Goal: Task Accomplishment & Management: Manage account settings

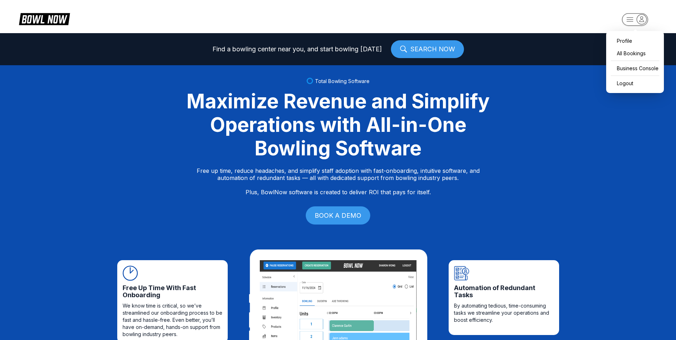
click at [644, 19] on icon "button" at bounding box center [642, 19] width 10 height 10
click at [519, 11] on header "Profile All Bookings Business Console Logout" at bounding box center [338, 16] width 676 height 33
click at [628, 17] on icon "button" at bounding box center [630, 19] width 6 height 4
click at [622, 40] on div "Profile" at bounding box center [635, 41] width 51 height 12
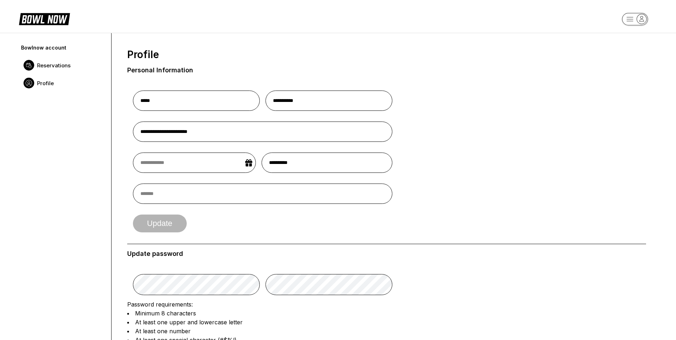
click at [63, 65] on span "Reservations" at bounding box center [54, 65] width 34 height 7
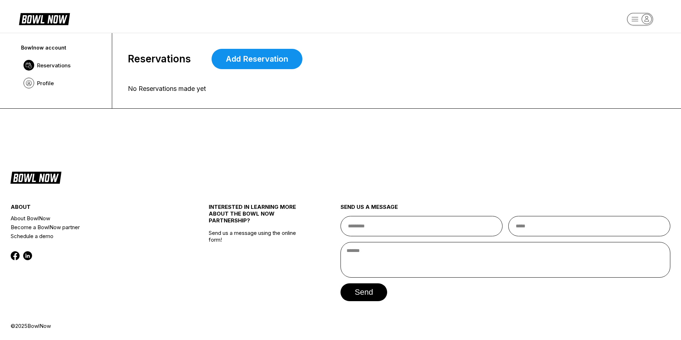
click at [636, 20] on rect "button" at bounding box center [640, 19] width 26 height 12
click at [630, 52] on div "All Bookings" at bounding box center [640, 53] width 51 height 12
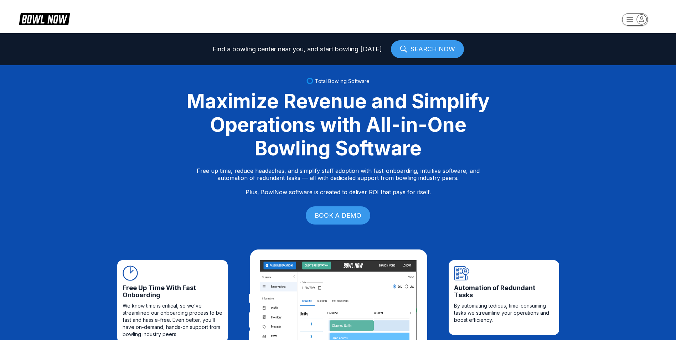
click at [631, 18] on rect "button" at bounding box center [635, 19] width 26 height 12
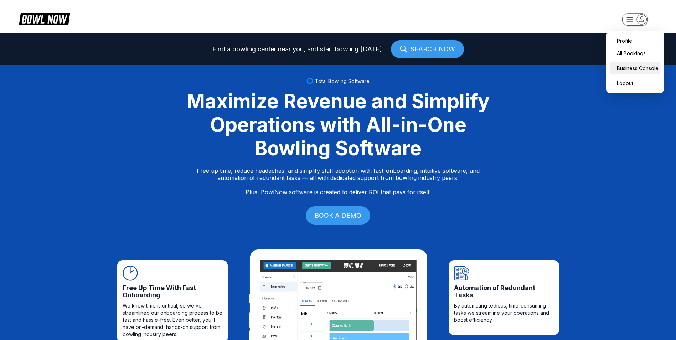
click at [627, 68] on div "Business Console" at bounding box center [635, 68] width 51 height 12
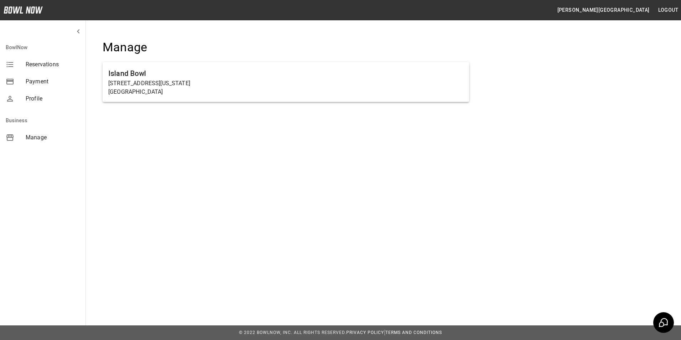
click at [44, 64] on span "Reservations" at bounding box center [53, 64] width 54 height 9
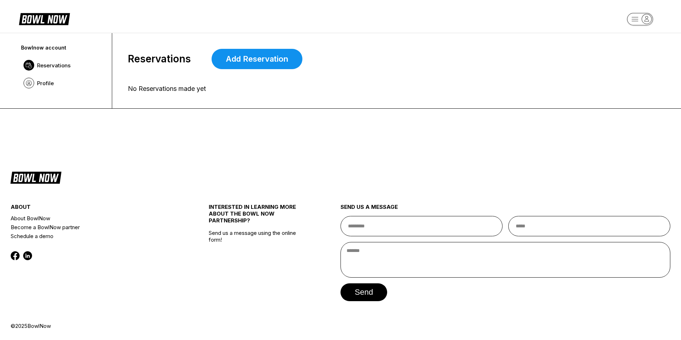
click at [633, 20] on rect "button" at bounding box center [640, 19] width 26 height 12
click at [628, 66] on div "Business Console" at bounding box center [640, 68] width 51 height 12
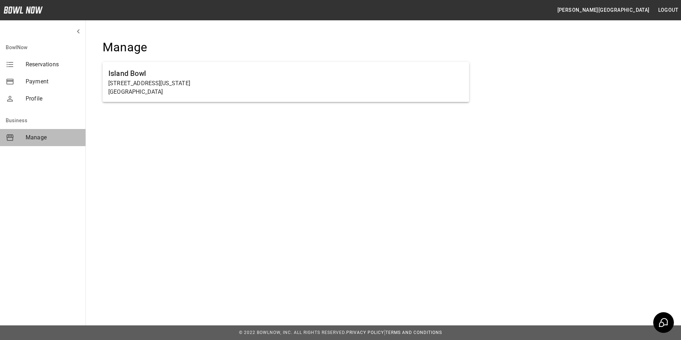
click at [40, 138] on span "Manage" at bounding box center [53, 137] width 54 height 9
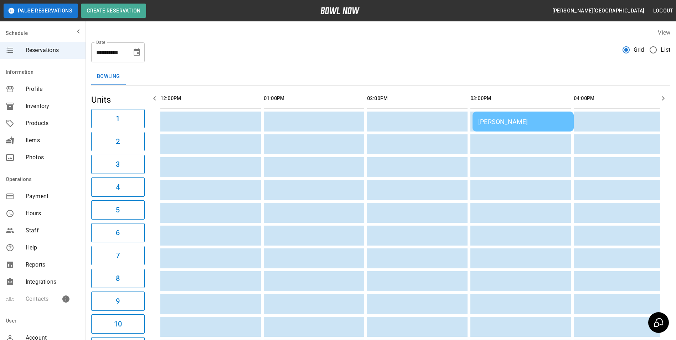
click at [664, 96] on icon "button" at bounding box center [663, 98] width 9 height 9
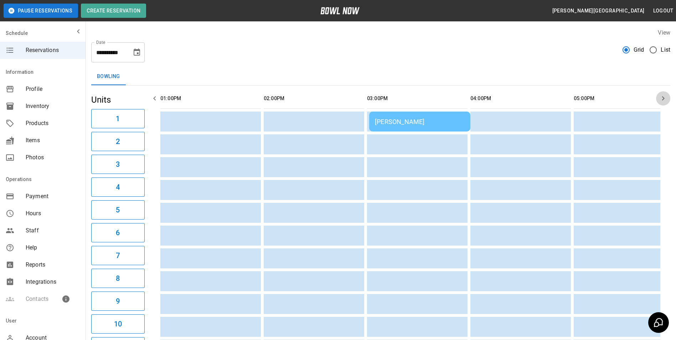
click at [664, 96] on icon "button" at bounding box center [663, 98] width 9 height 9
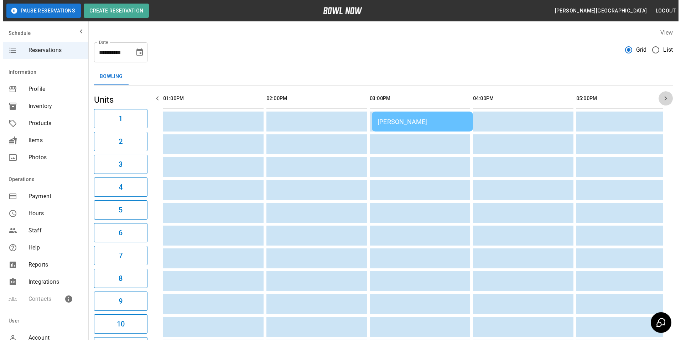
scroll to position [0, 207]
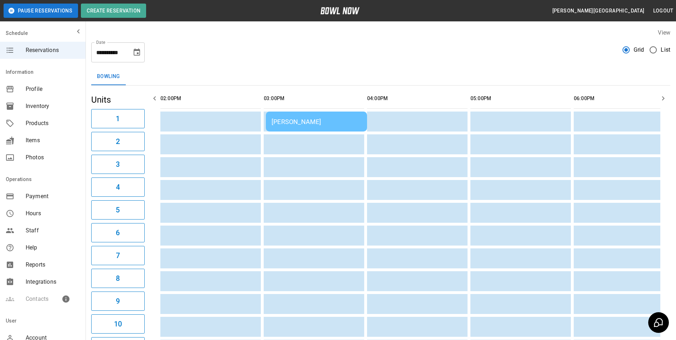
click at [339, 124] on div "Lisa Toomey" at bounding box center [317, 121] width 90 height 7
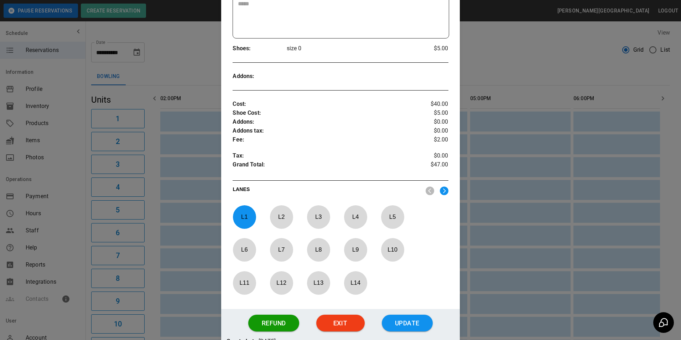
scroll to position [223, 0]
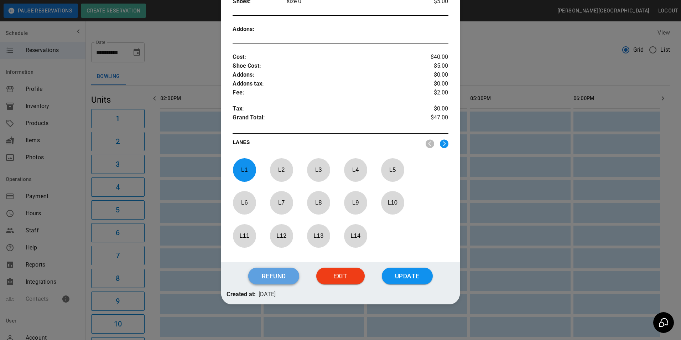
click at [269, 275] on button "Refund" at bounding box center [273, 276] width 51 height 17
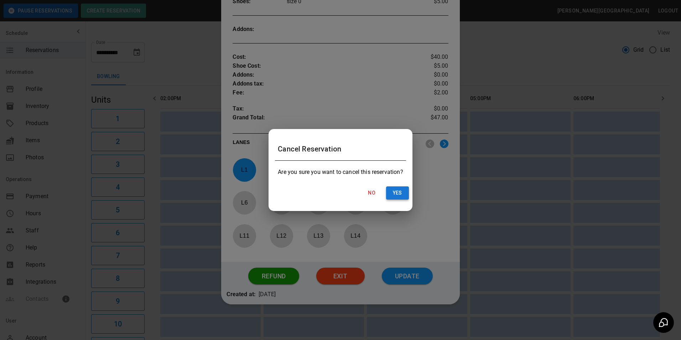
click at [397, 192] on button "Yes" at bounding box center [397, 192] width 23 height 13
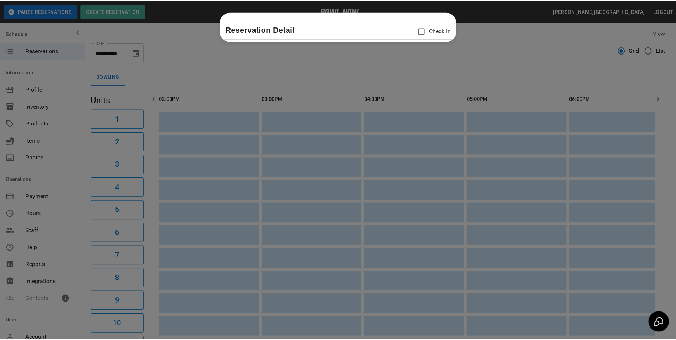
scroll to position [0, 0]
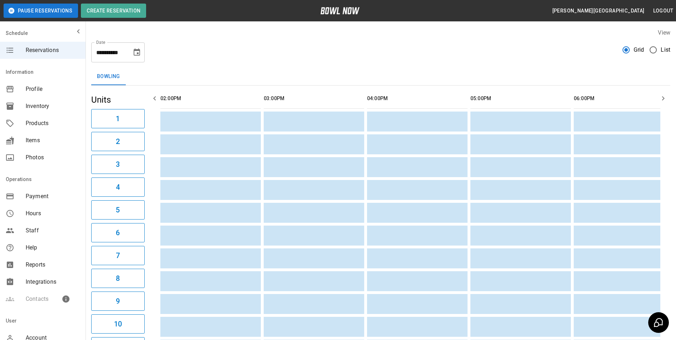
click at [663, 97] on icon "button" at bounding box center [663, 98] width 2 height 4
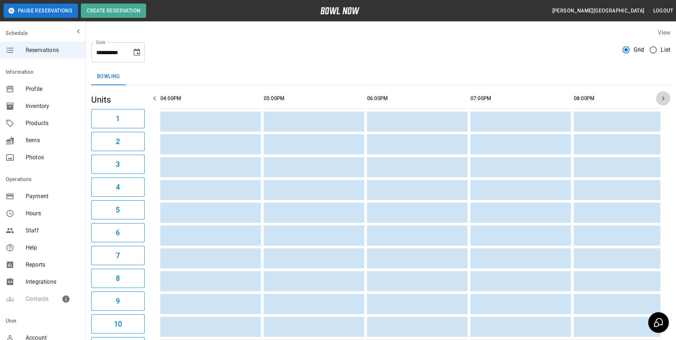
scroll to position [0, 424]
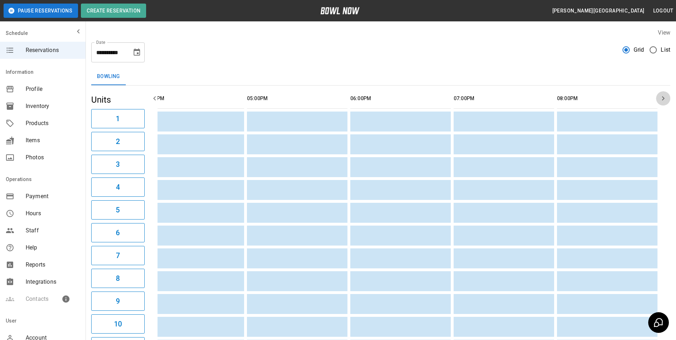
click at [663, 97] on icon "button" at bounding box center [663, 98] width 2 height 4
click at [137, 54] on icon "Choose date, selected date is Aug 31, 2025" at bounding box center [137, 52] width 9 height 9
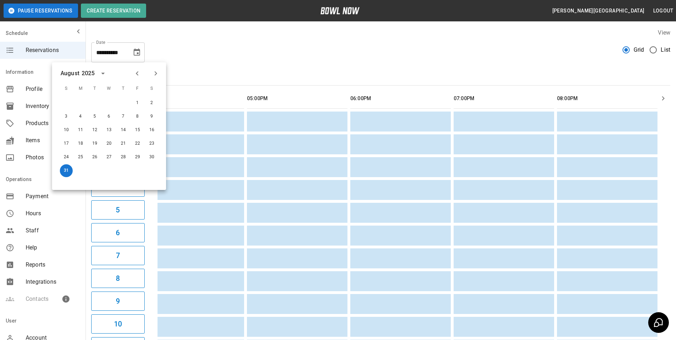
click at [103, 73] on icon "calendar view is open, switch to year view" at bounding box center [103, 74] width 4 height 2
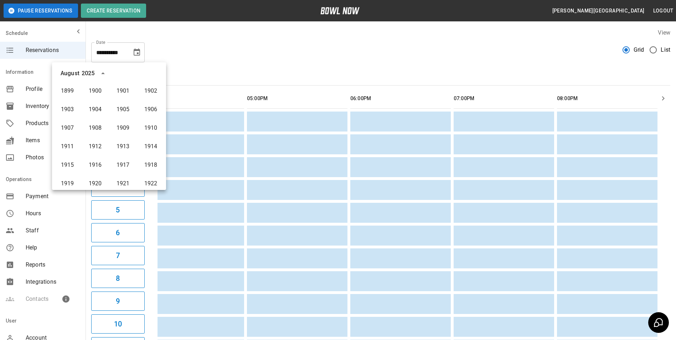
scroll to position [530, 0]
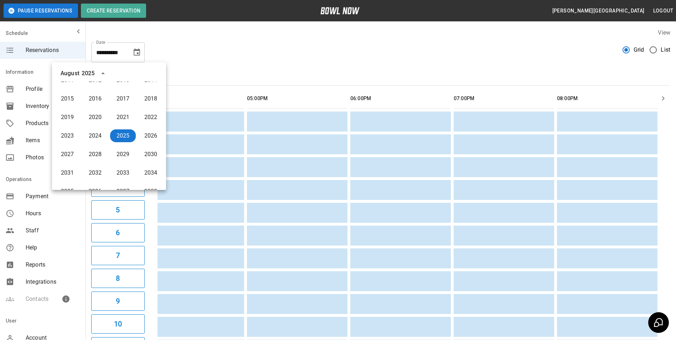
click at [114, 74] on div "August 2025" at bounding box center [109, 73] width 114 height 11
click at [103, 73] on icon "year view is open, switch to calendar view" at bounding box center [103, 73] width 4 height 2
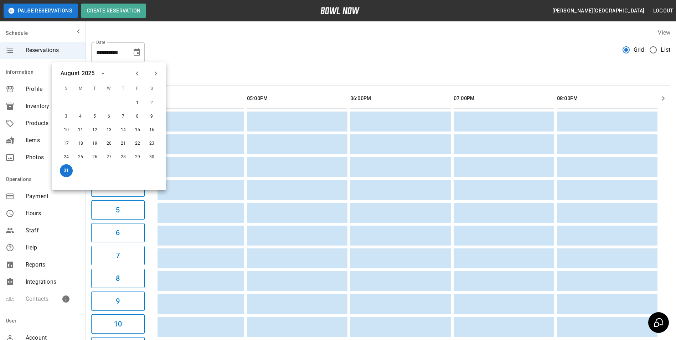
click at [153, 73] on icon "Next month" at bounding box center [155, 73] width 9 height 9
click at [80, 102] on button "1" at bounding box center [80, 103] width 13 height 13
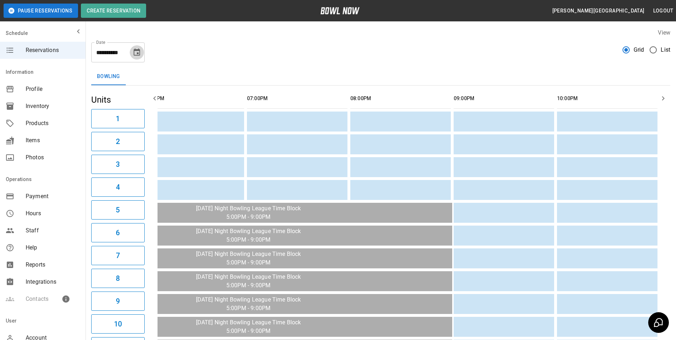
click at [138, 52] on icon "Choose date, selected date is Sep 1, 2025" at bounding box center [137, 51] width 6 height 7
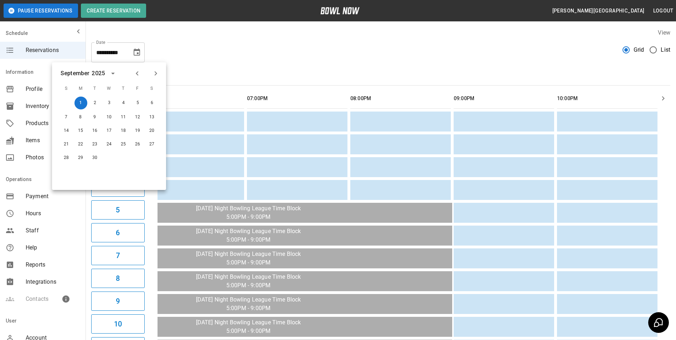
click at [136, 73] on icon "Previous month" at bounding box center [137, 73] width 9 height 9
drag, startPoint x: 68, startPoint y: 171, endPoint x: 71, endPoint y: 167, distance: 5.1
click at [68, 169] on button "31" at bounding box center [66, 170] width 13 height 13
type input "**********"
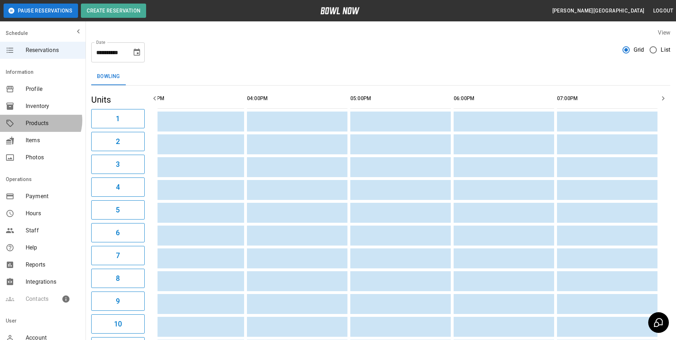
click at [39, 120] on span "Products" at bounding box center [53, 123] width 54 height 9
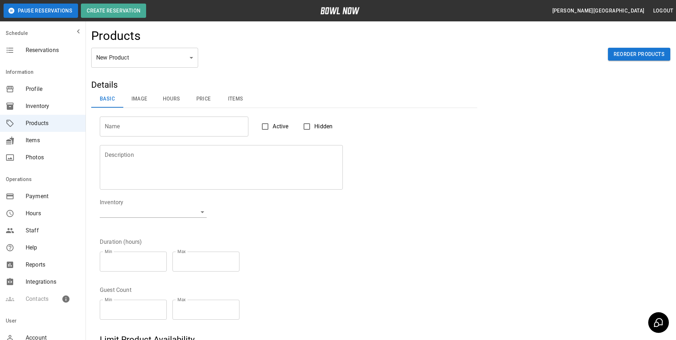
click at [38, 139] on span "Items" at bounding box center [53, 140] width 54 height 9
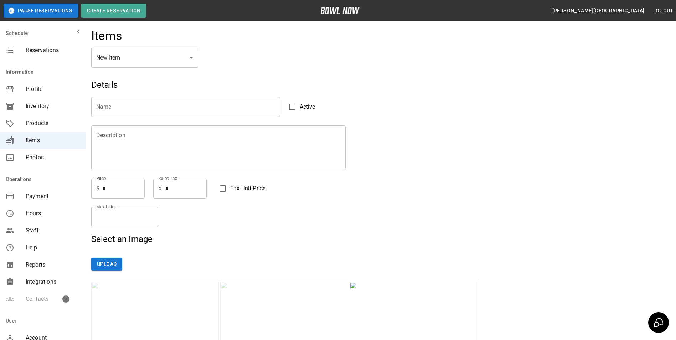
click at [38, 107] on span "Inventory" at bounding box center [53, 106] width 54 height 9
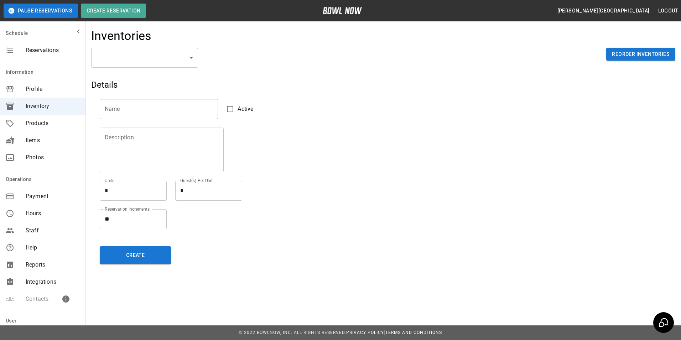
click at [48, 48] on span "Reservations" at bounding box center [53, 50] width 54 height 9
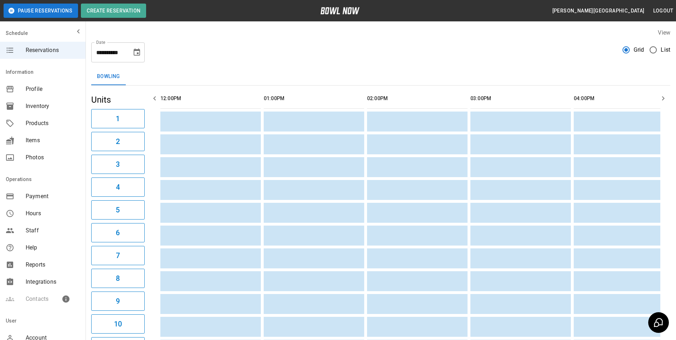
click at [61, 9] on button "Pause Reservations" at bounding box center [41, 11] width 74 height 14
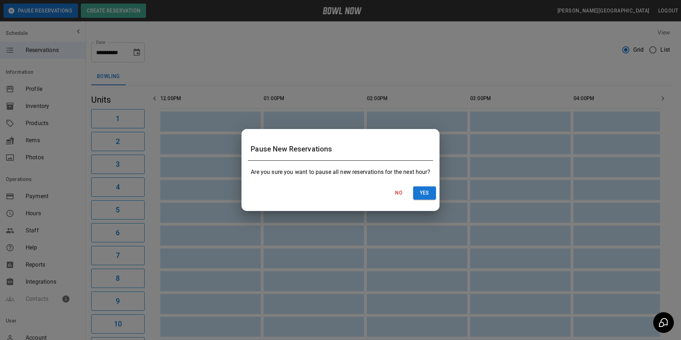
click at [398, 192] on button "No" at bounding box center [399, 192] width 23 height 13
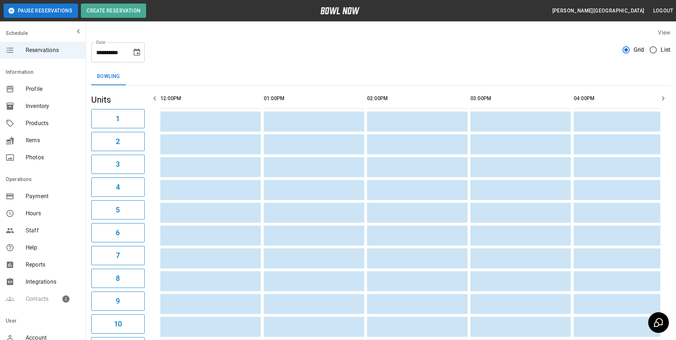
click at [31, 211] on span "Hours" at bounding box center [53, 213] width 54 height 9
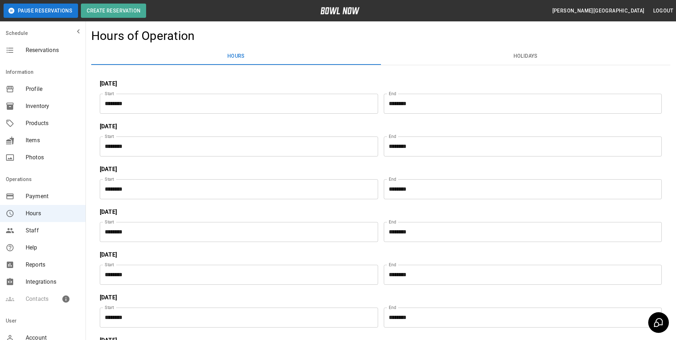
click at [531, 55] on button "Holidays" at bounding box center [526, 56] width 290 height 17
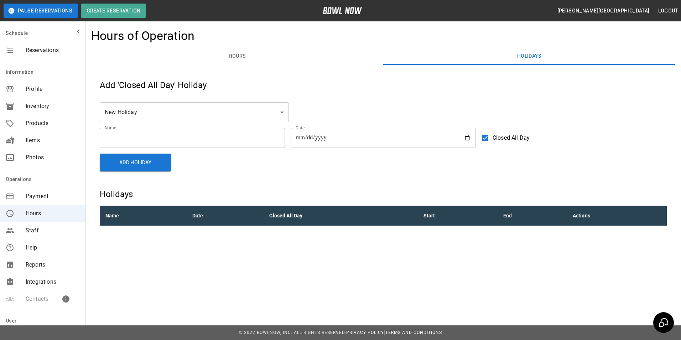
click at [235, 57] on button "Hours" at bounding box center [237, 56] width 292 height 17
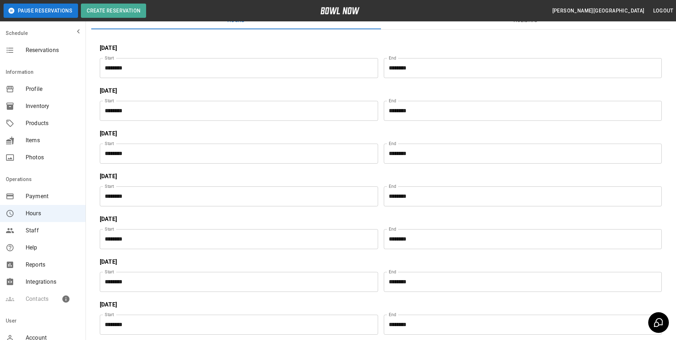
click at [9, 50] on icon "mailbox folders" at bounding box center [10, 50] width 7 height 5
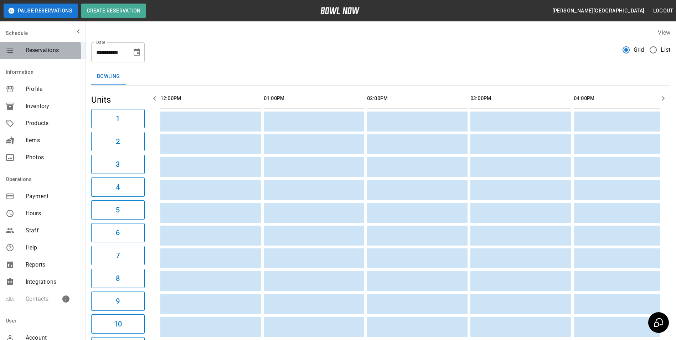
click at [12, 52] on icon "mailbox folders" at bounding box center [10, 50] width 7 height 5
drag, startPoint x: 155, startPoint y: 103, endPoint x: 437, endPoint y: 58, distance: 285.0
click at [437, 58] on div "**********" at bounding box center [381, 344] width 591 height 642
click at [47, 11] on button "Pause Reservations" at bounding box center [41, 11] width 74 height 14
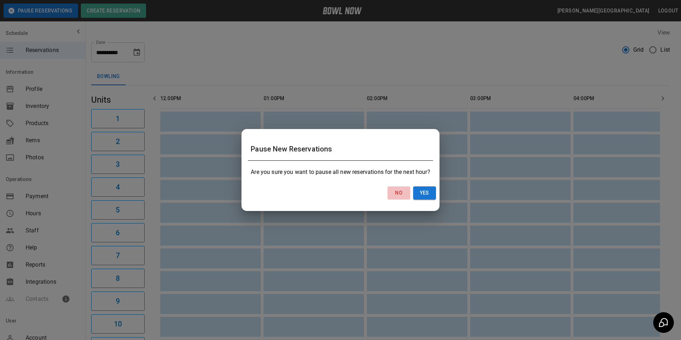
click at [397, 192] on button "No" at bounding box center [399, 192] width 23 height 13
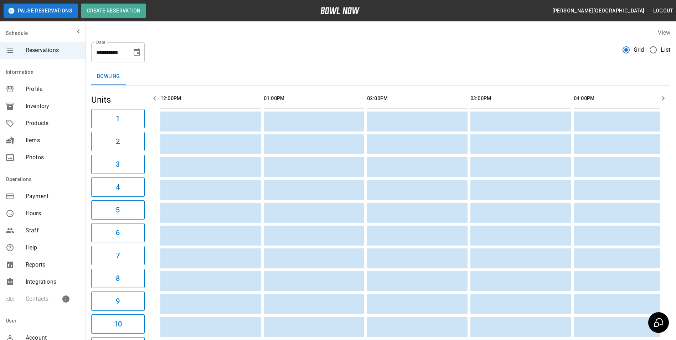
click at [34, 86] on span "Profile" at bounding box center [53, 89] width 54 height 9
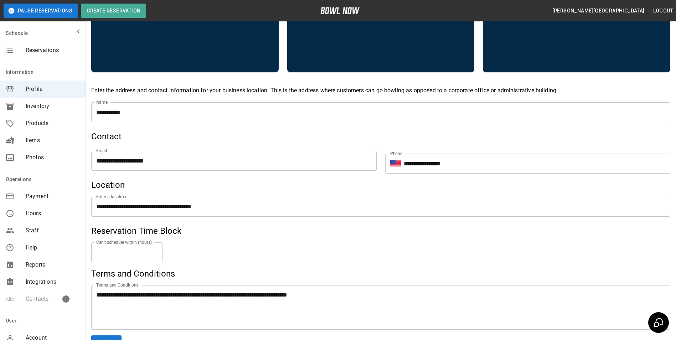
scroll to position [92, 0]
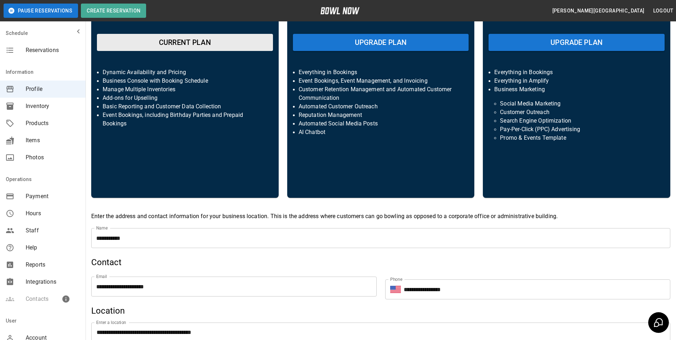
click at [37, 105] on span "Inventory" at bounding box center [53, 106] width 54 height 9
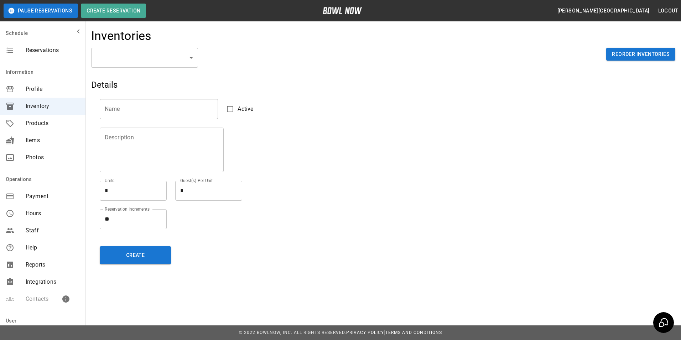
click at [35, 121] on span "Products" at bounding box center [53, 123] width 54 height 9
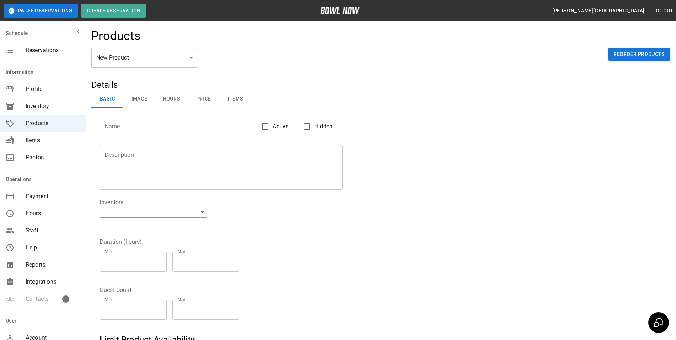
click at [36, 139] on span "Items" at bounding box center [53, 140] width 54 height 9
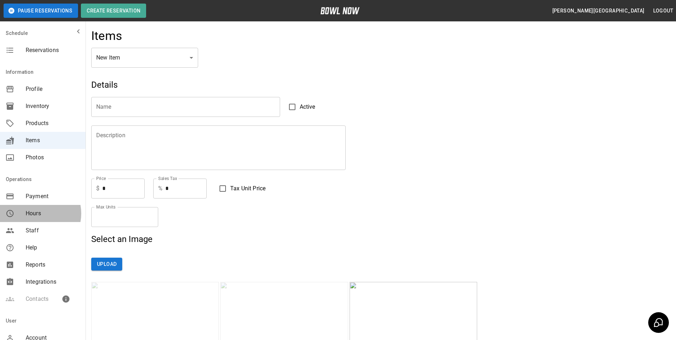
click at [35, 213] on span "Hours" at bounding box center [53, 213] width 54 height 9
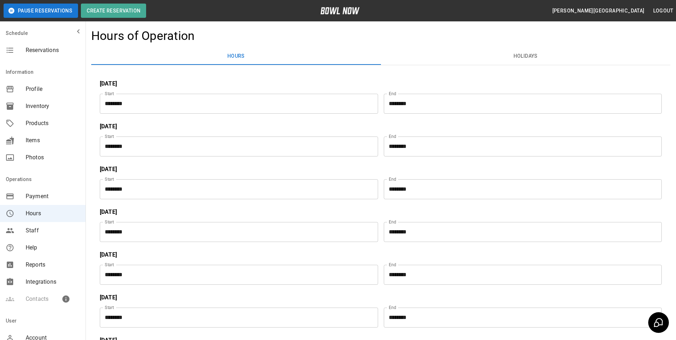
click at [149, 143] on input "********" at bounding box center [236, 147] width 273 height 20
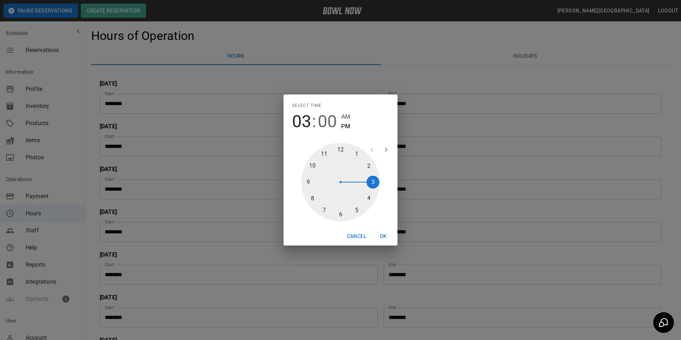
click at [352, 234] on button "Cancel" at bounding box center [356, 236] width 25 height 13
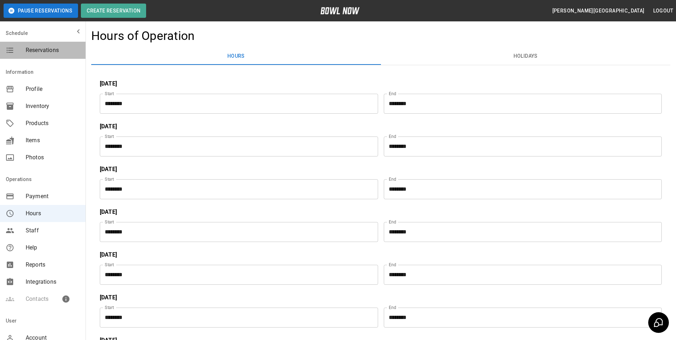
click at [53, 50] on span "Reservations" at bounding box center [53, 50] width 54 height 9
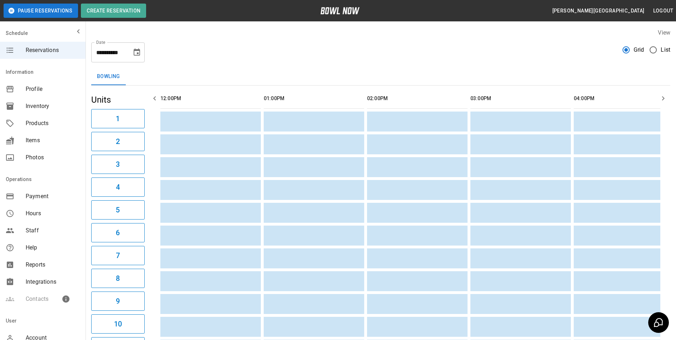
drag, startPoint x: 125, startPoint y: 109, endPoint x: 122, endPoint y: 118, distance: 9.0
click at [120, 120] on button "1" at bounding box center [117, 118] width 53 height 19
click at [122, 118] on button "1" at bounding box center [117, 118] width 53 height 19
click at [122, 135] on button "2" at bounding box center [117, 141] width 53 height 19
